Goal: Task Accomplishment & Management: Use online tool/utility

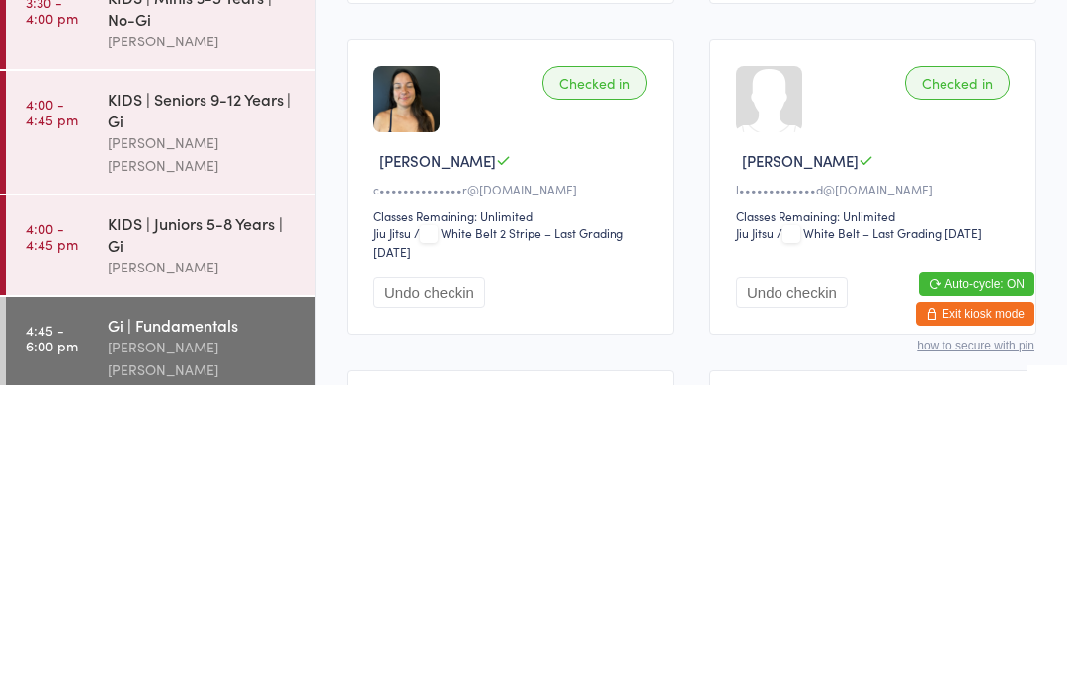
scroll to position [150, 0]
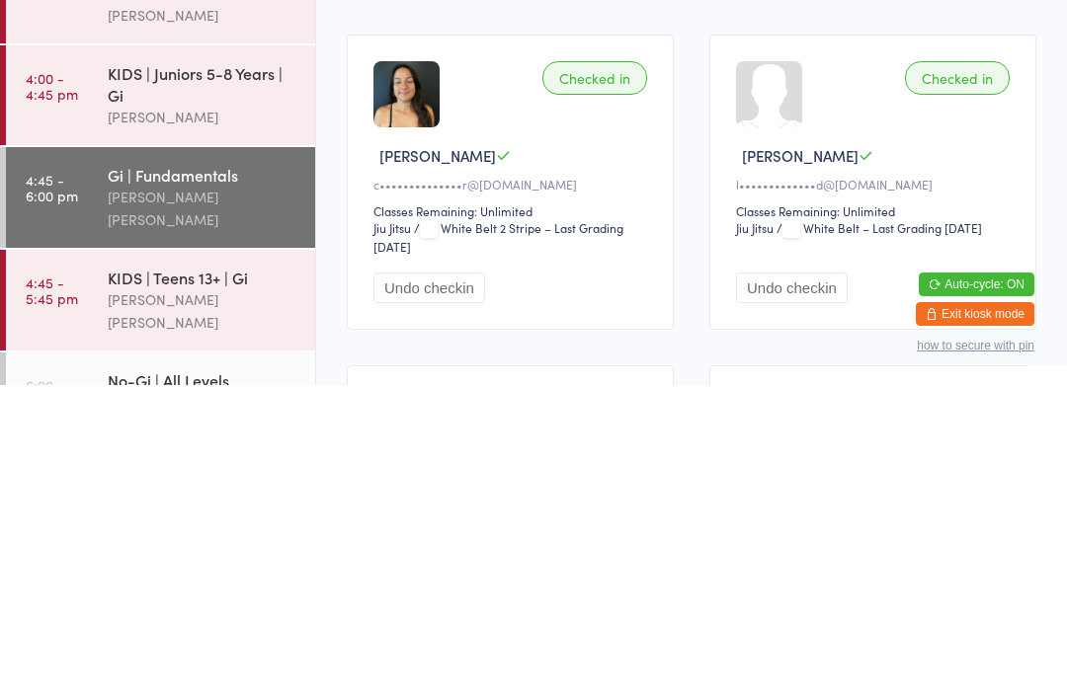
click at [110, 602] on div "[PERSON_NAME] [PERSON_NAME]" at bounding box center [203, 624] width 191 height 45
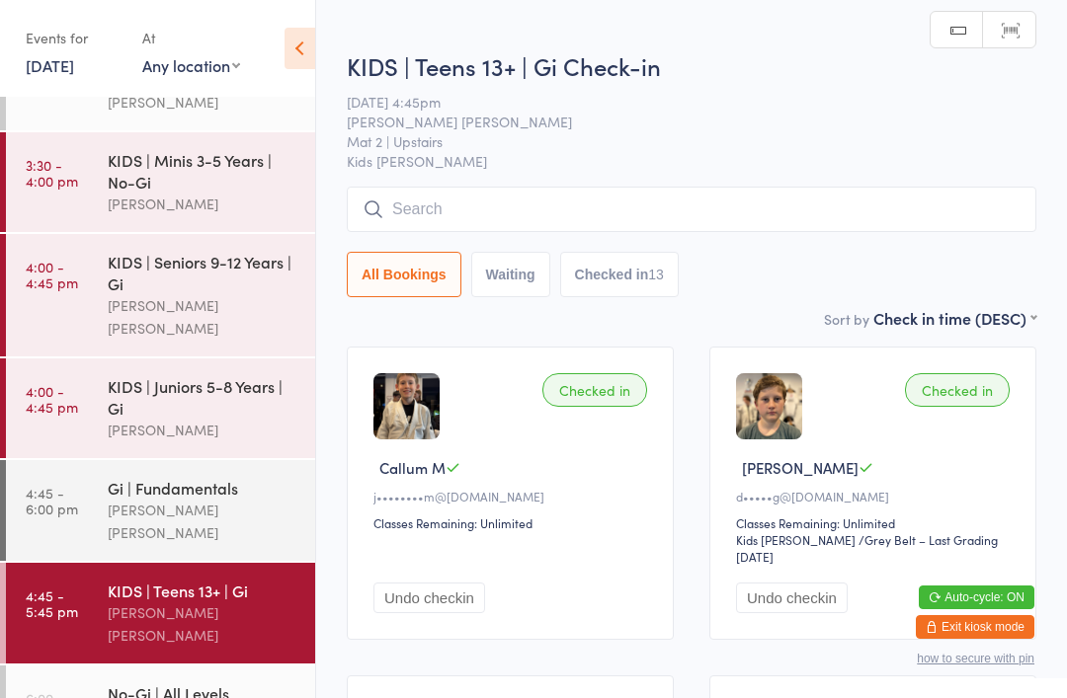
click at [547, 201] on input "search" at bounding box center [692, 209] width 690 height 45
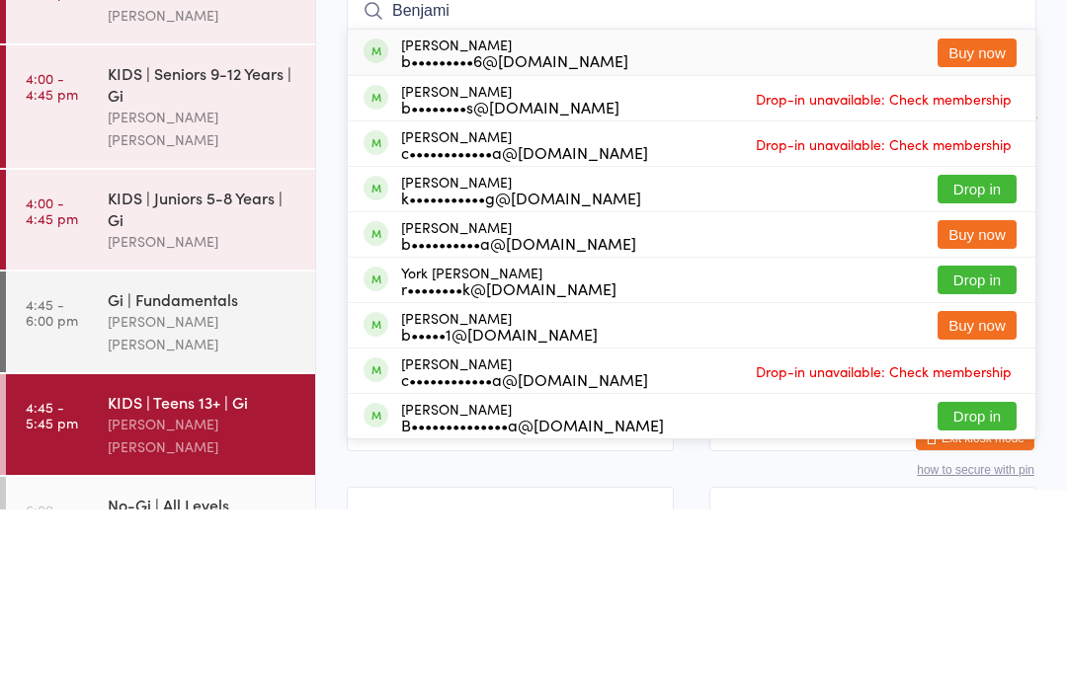
type input "[PERSON_NAME]"
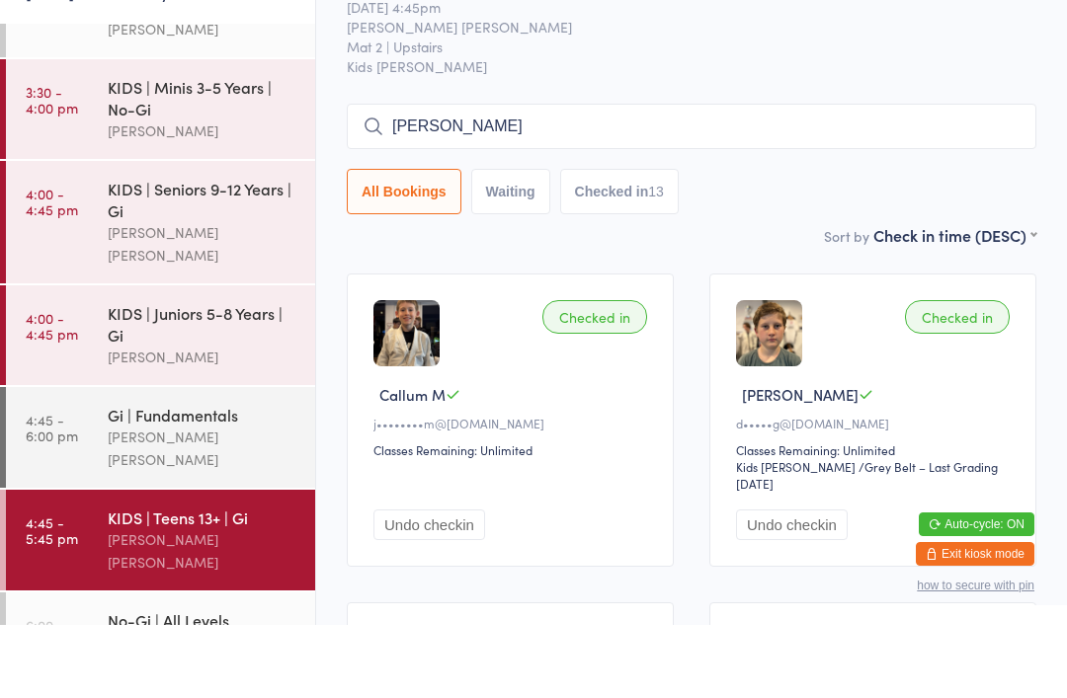
scroll to position [393, 0]
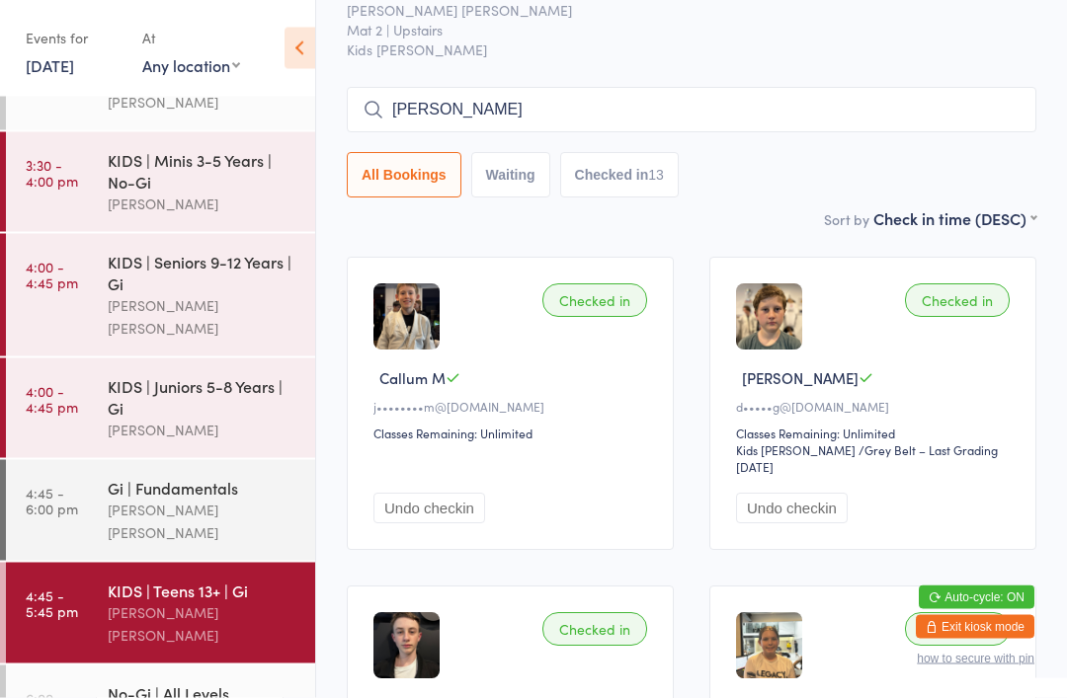
scroll to position [85, 0]
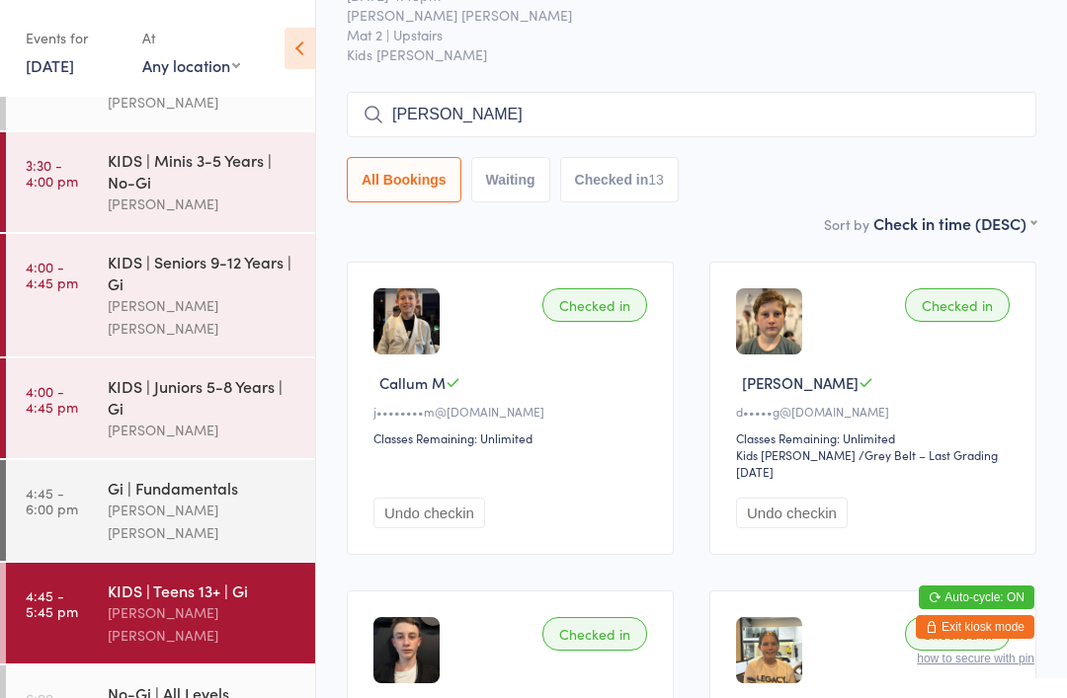
click at [636, 116] on input "[PERSON_NAME]" at bounding box center [692, 114] width 690 height 45
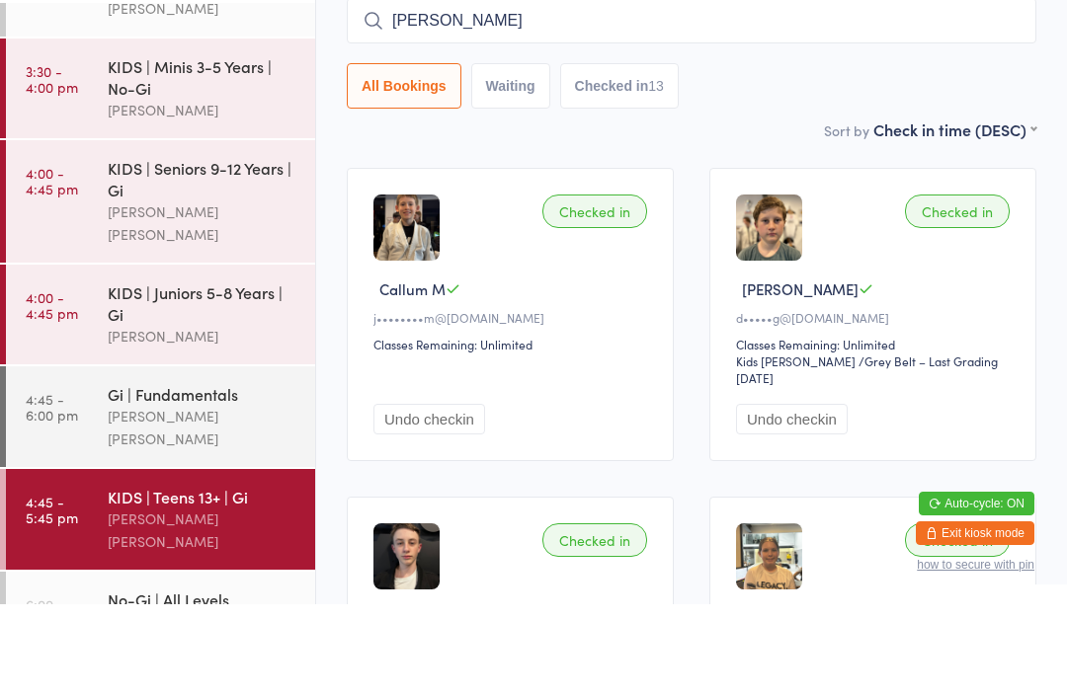
click at [391, 92] on input "[PERSON_NAME]" at bounding box center [692, 114] width 690 height 45
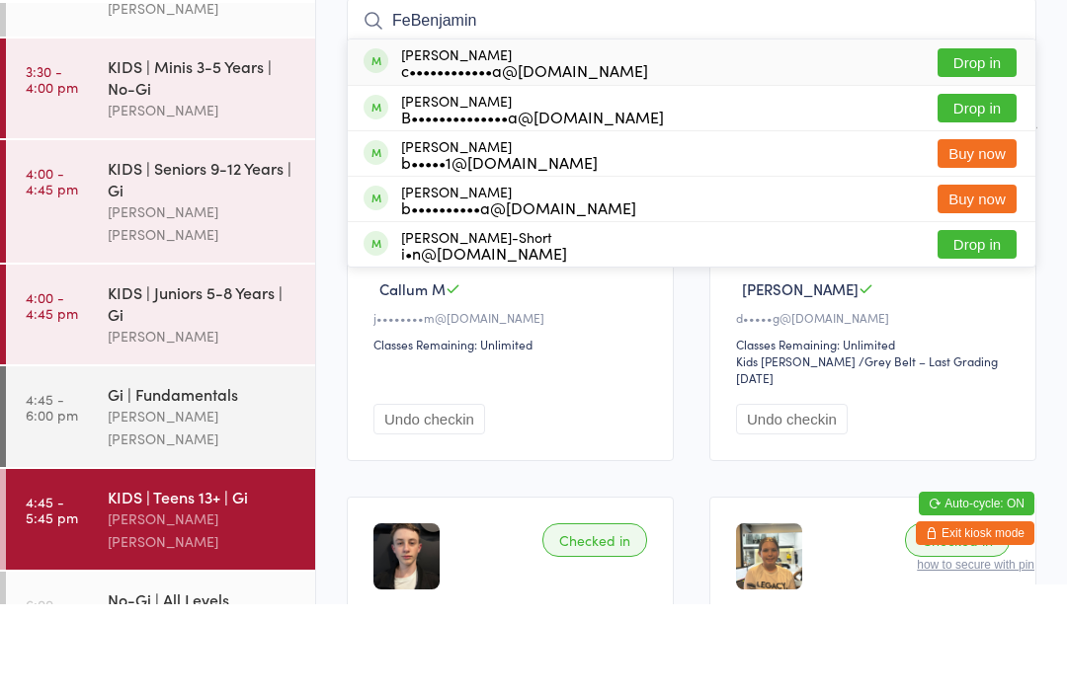
type input "FeBenjamin"
click at [490, 156] on div "c••••••••••••a@[DOMAIN_NAME]" at bounding box center [524, 164] width 247 height 16
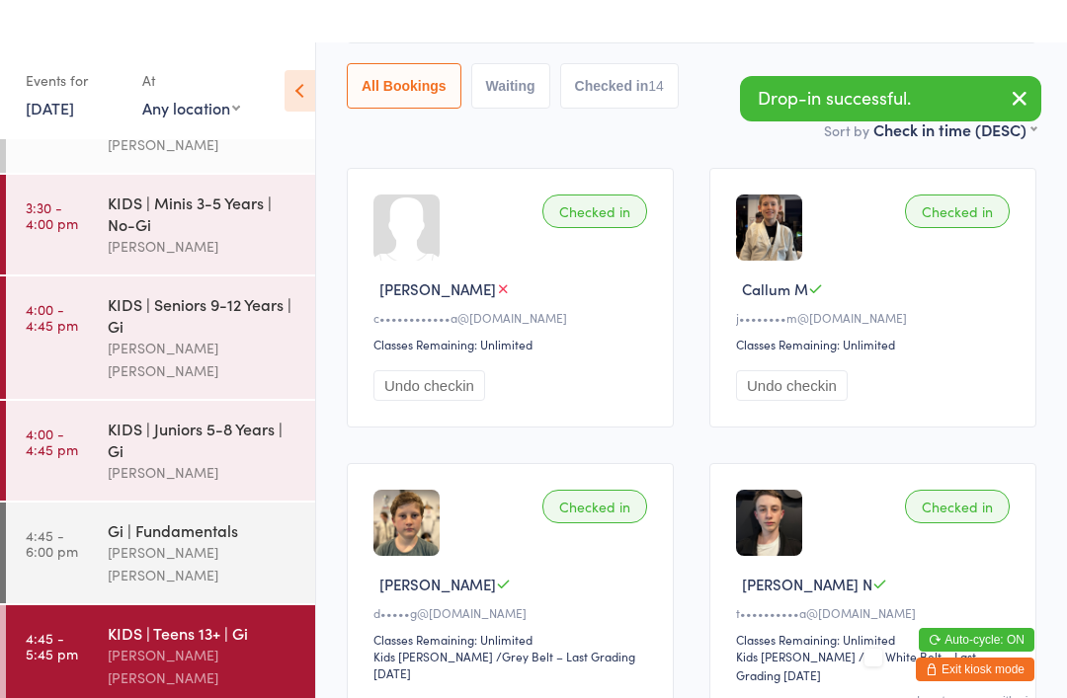
scroll to position [0, 0]
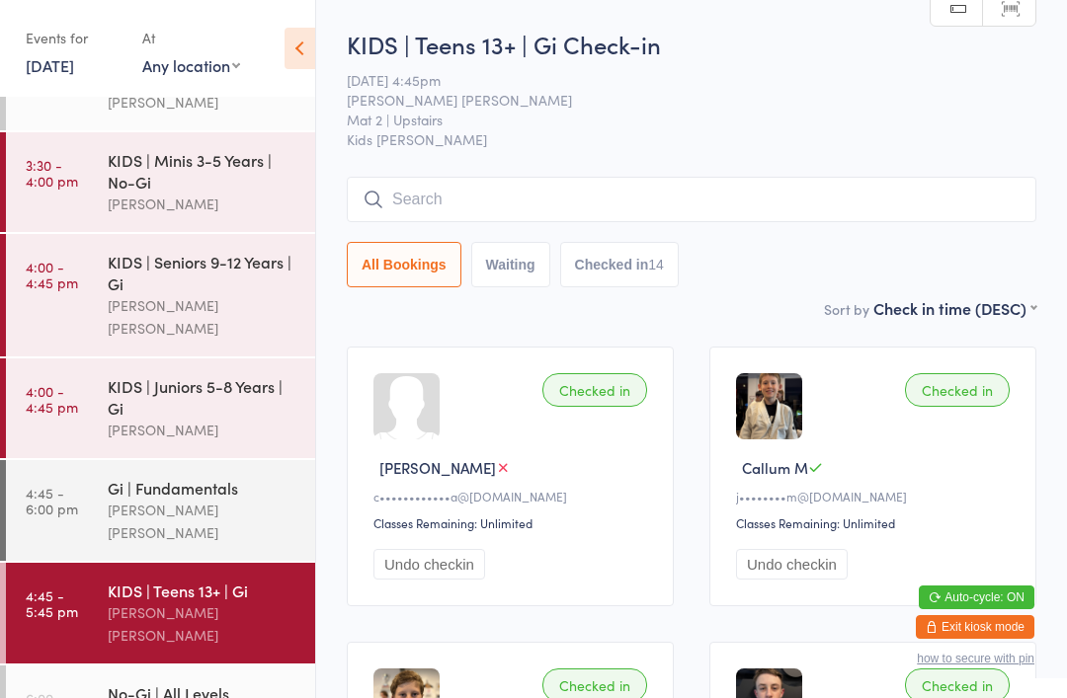
click at [557, 191] on input "search" at bounding box center [692, 199] width 690 height 45
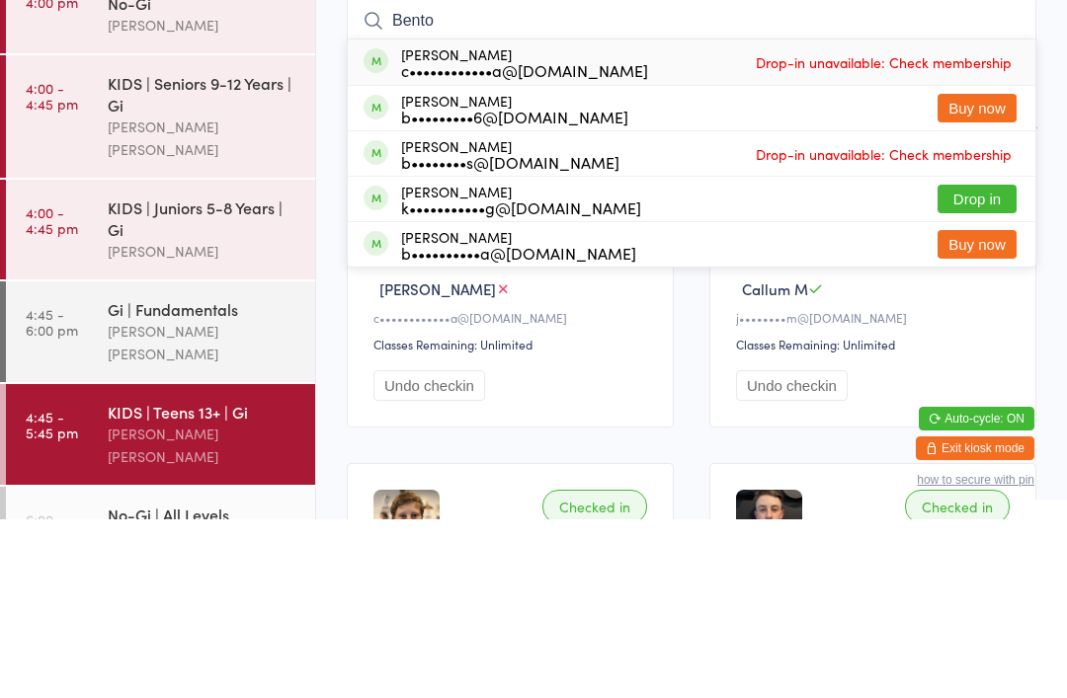
type input "Bento"
click at [492, 241] on div "c••••••••••••a@[DOMAIN_NAME]" at bounding box center [524, 249] width 247 height 16
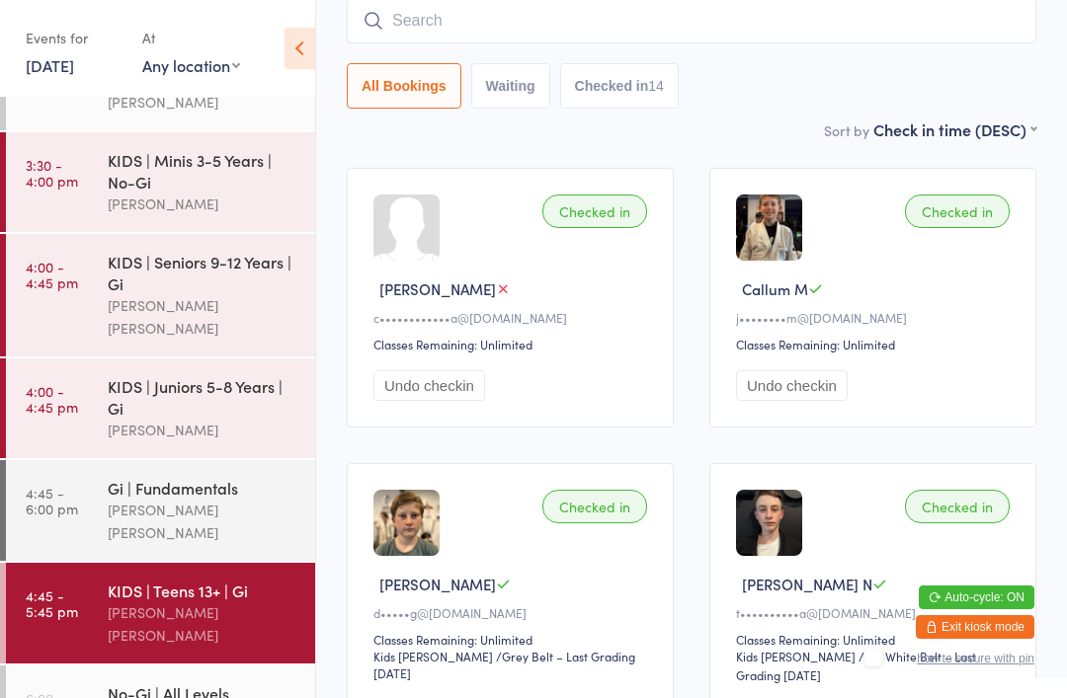
click at [551, 32] on input "search" at bounding box center [692, 20] width 690 height 45
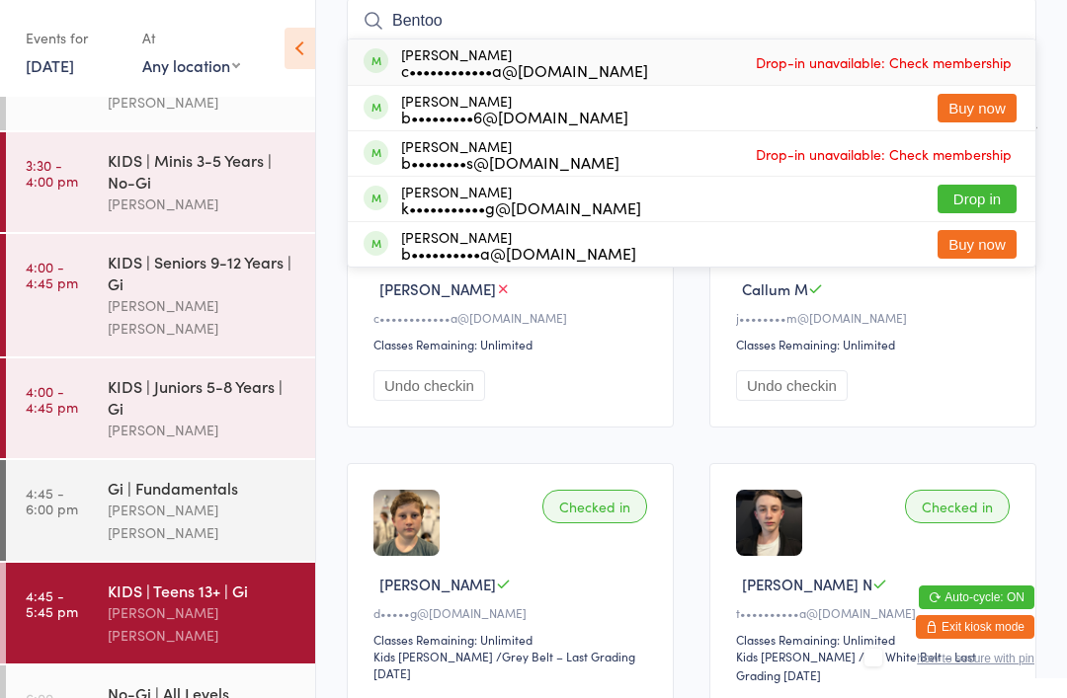
type input "Bento"
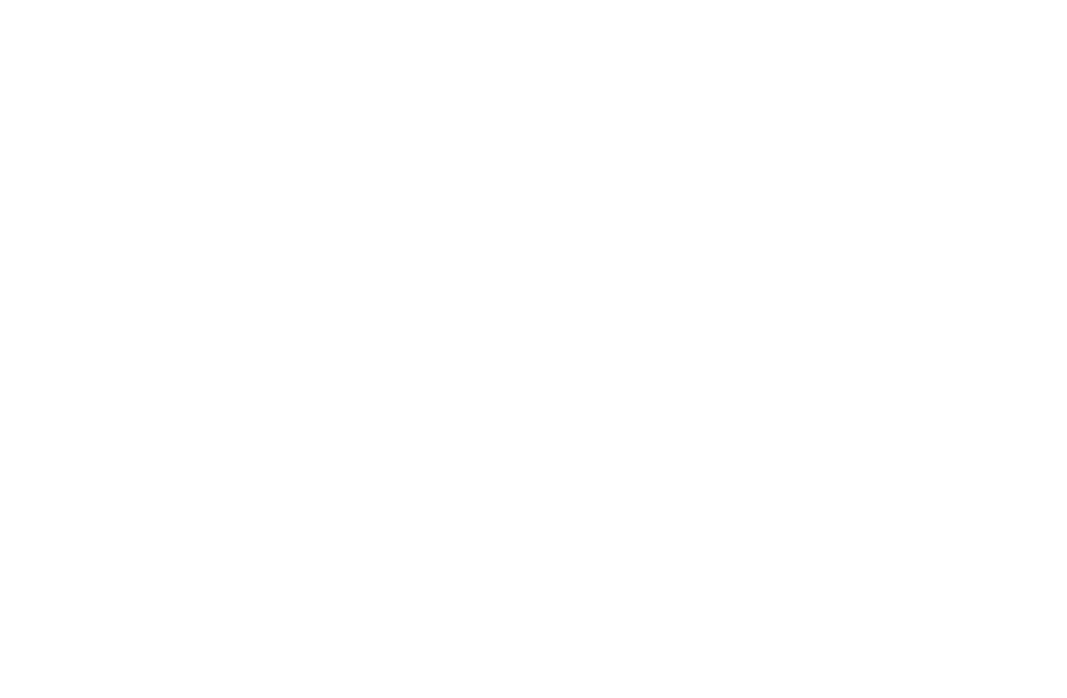
scroll to position [0, 0]
